Goal: Task Accomplishment & Management: Use online tool/utility

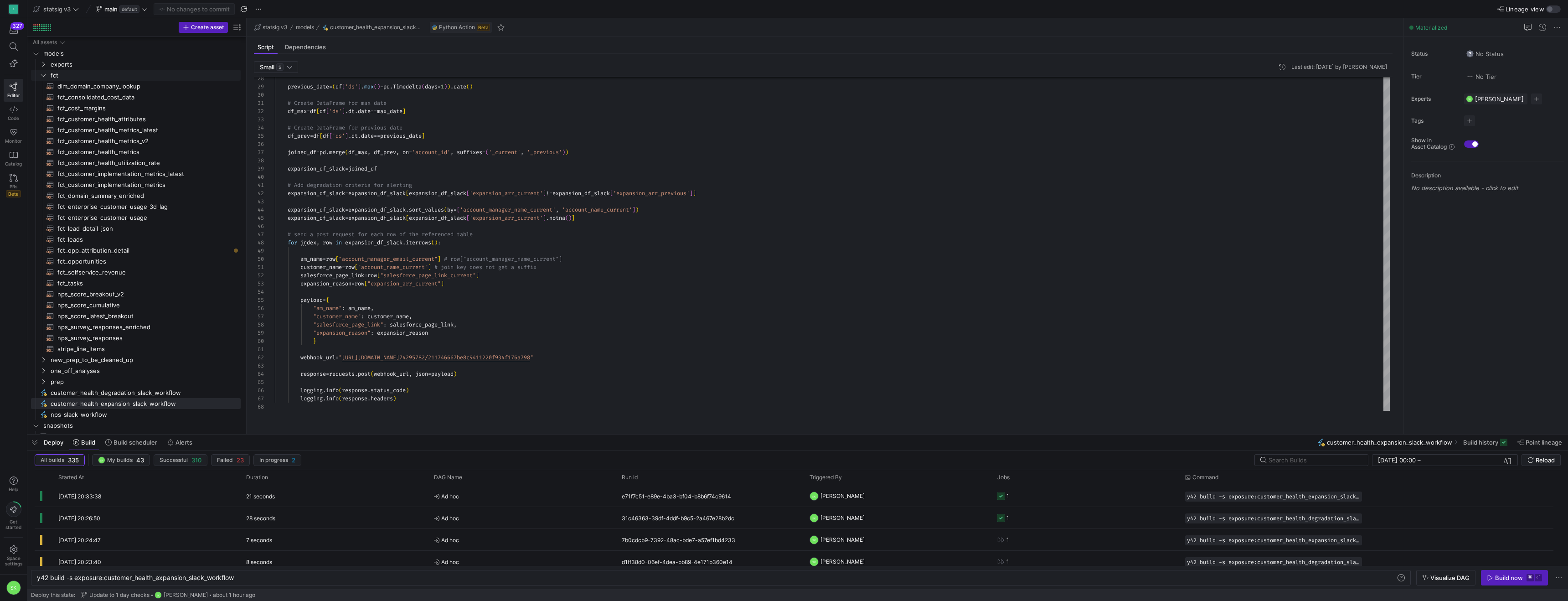
scroll to position [41, 0]
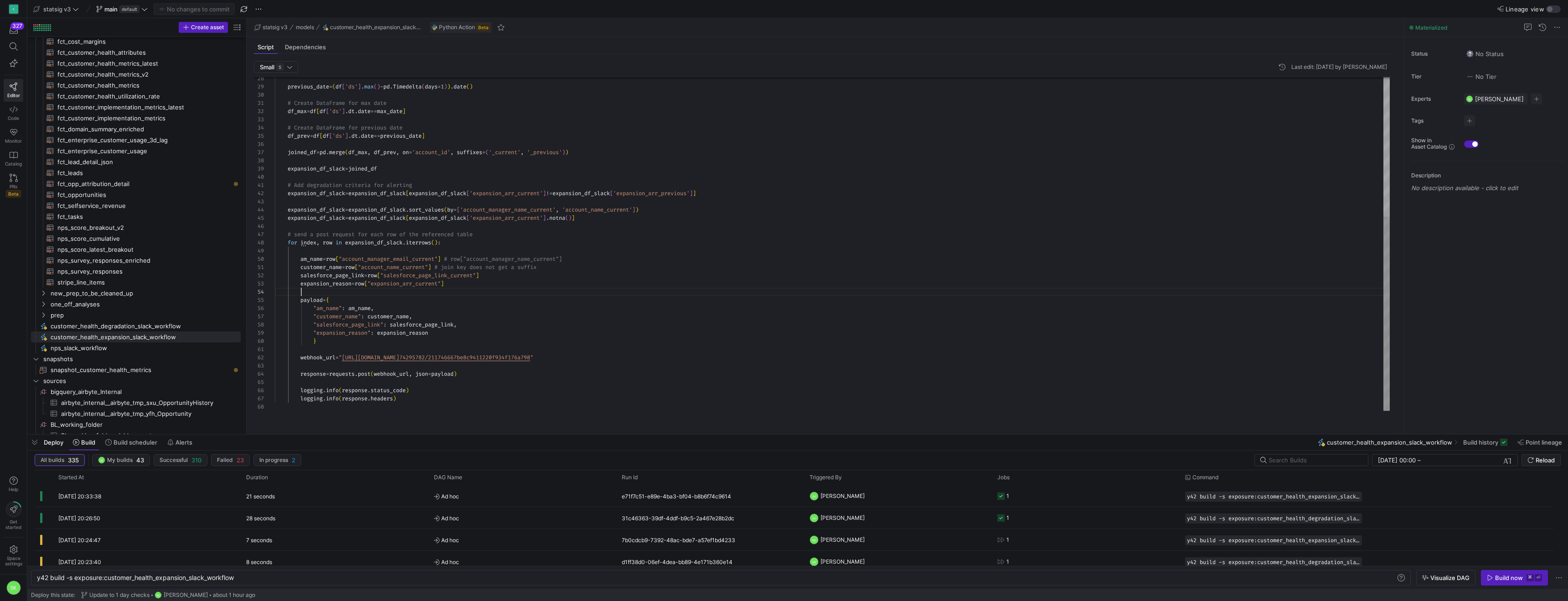
click at [420, 304] on div "previous_date = ( df [ 'ds' ] . [PERSON_NAME] ( ) - pd . Timedelta ( days = 1 )…" at bounding box center [833, 125] width 1115 height 572
type textarea "# Create DataFrame for max date df_max = df[df['ds'].[DOMAIN_NAME] == max_date]…"
click at [714, 145] on div "previous_date = ( df [ 'ds' ] . [PERSON_NAME] ( ) - pd . Timedelta ( days = 1 )…" at bounding box center [833, 125] width 1115 height 572
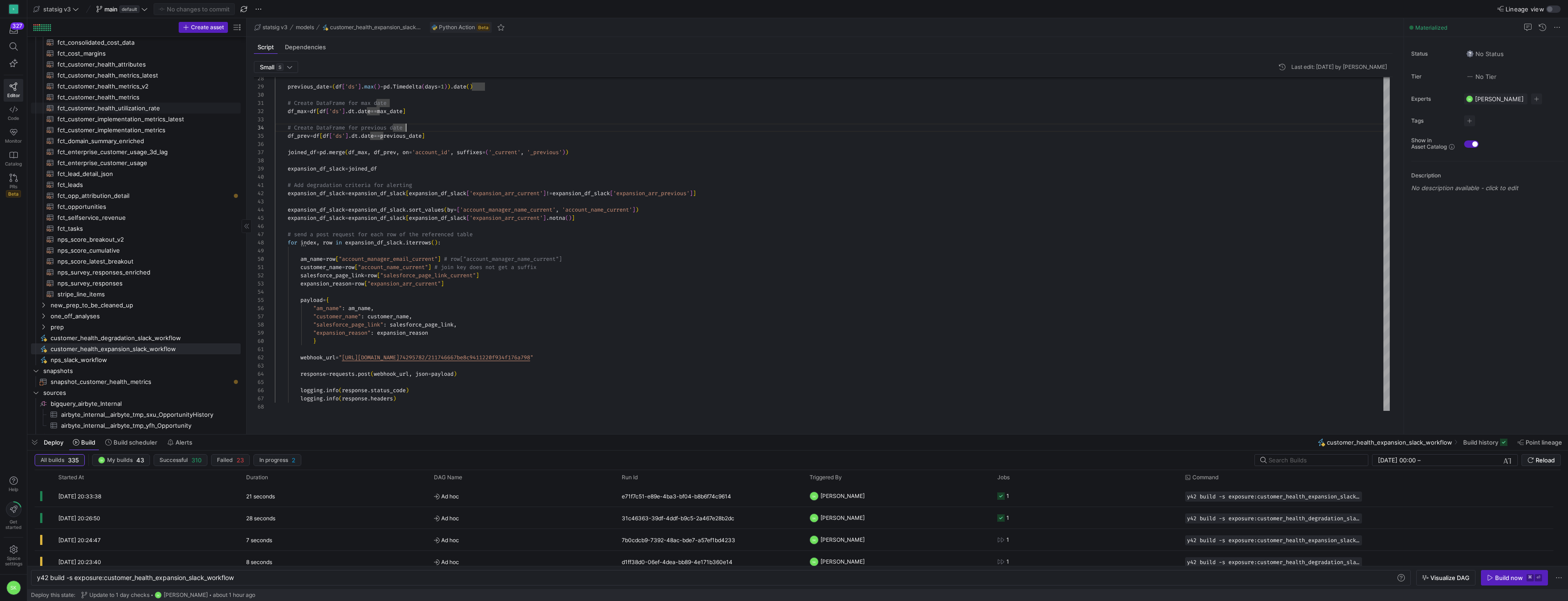
scroll to position [0, 0]
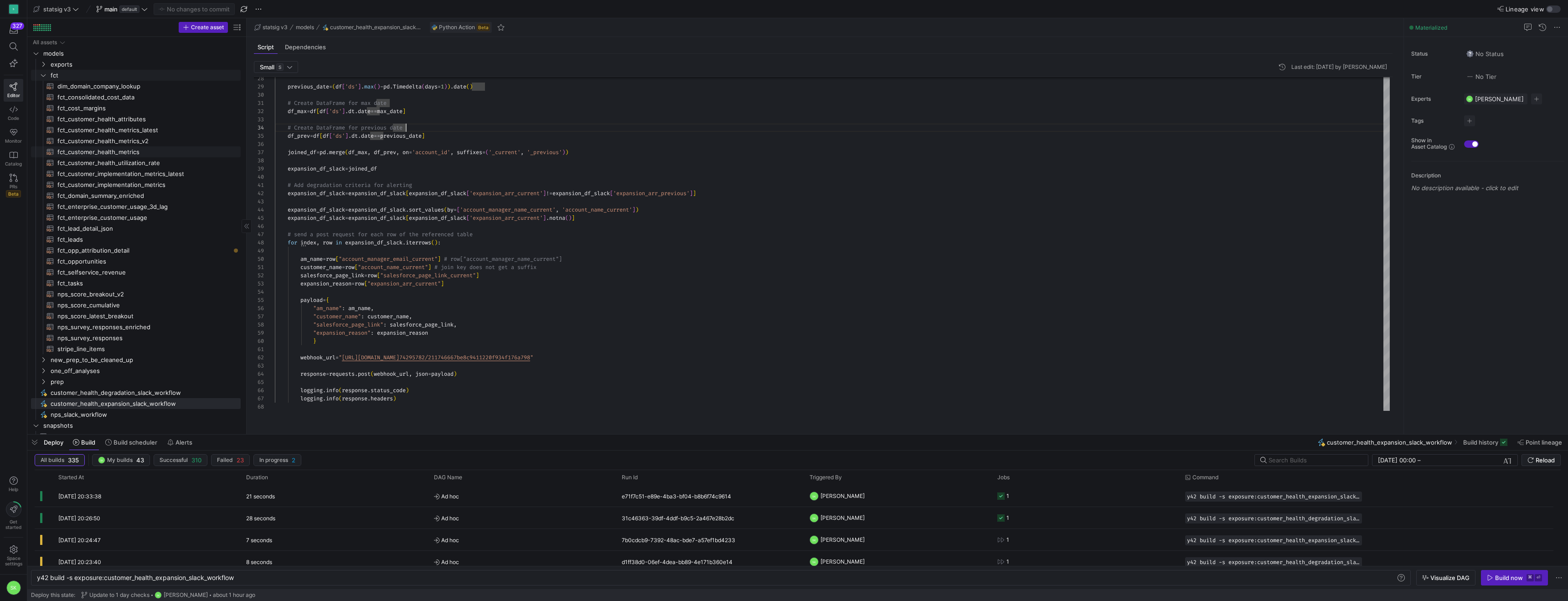
click at [134, 155] on span "fct_customer_health_metrics​​​​​​​​​​" at bounding box center [144, 152] width 173 height 10
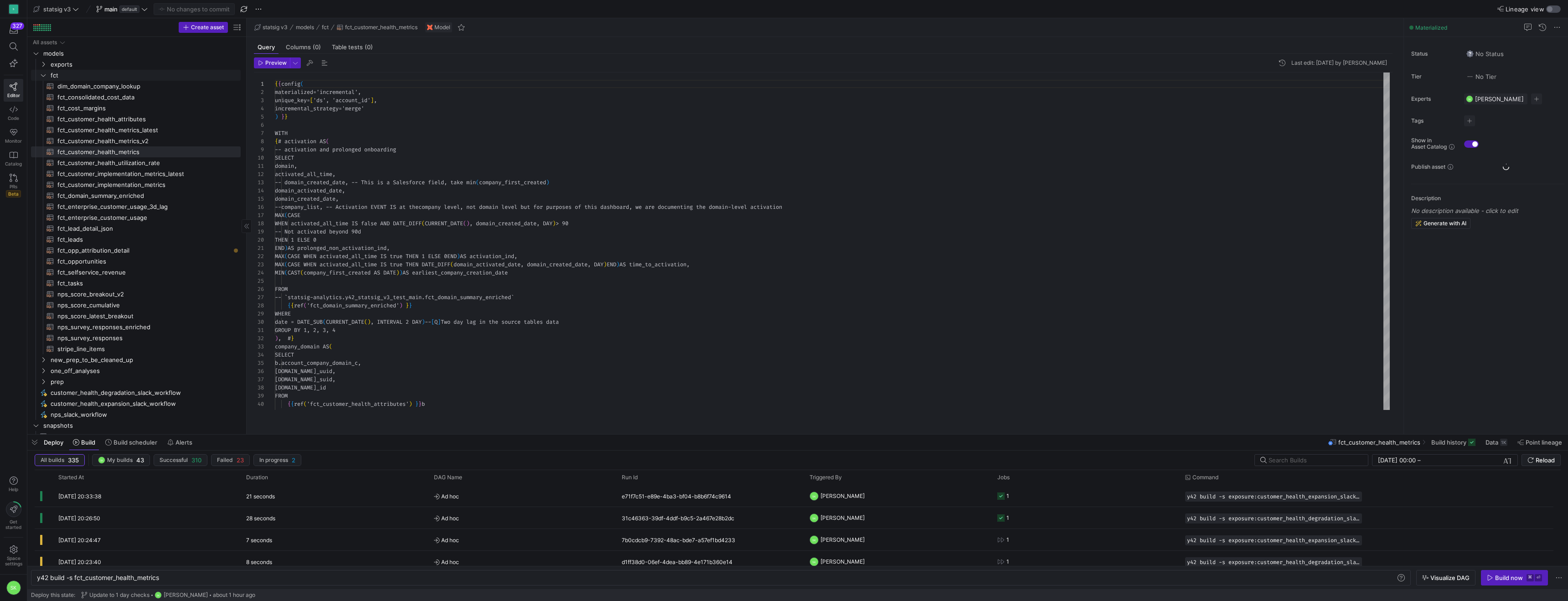
type textarea "y42 build -s fct_customer_health_metrics"
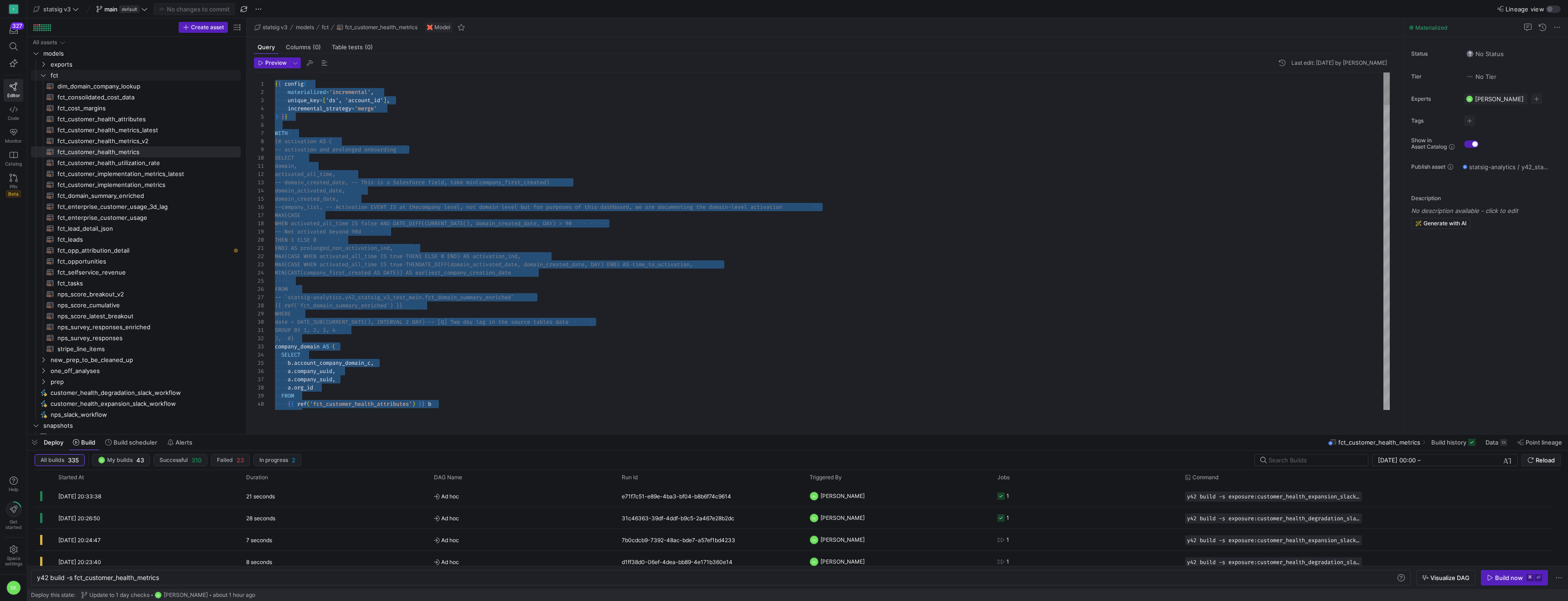
type textarea "{{ config( materialized='incremental', unique_key=['ds', 'account_id'], increme…"
